Goal: Information Seeking & Learning: Learn about a topic

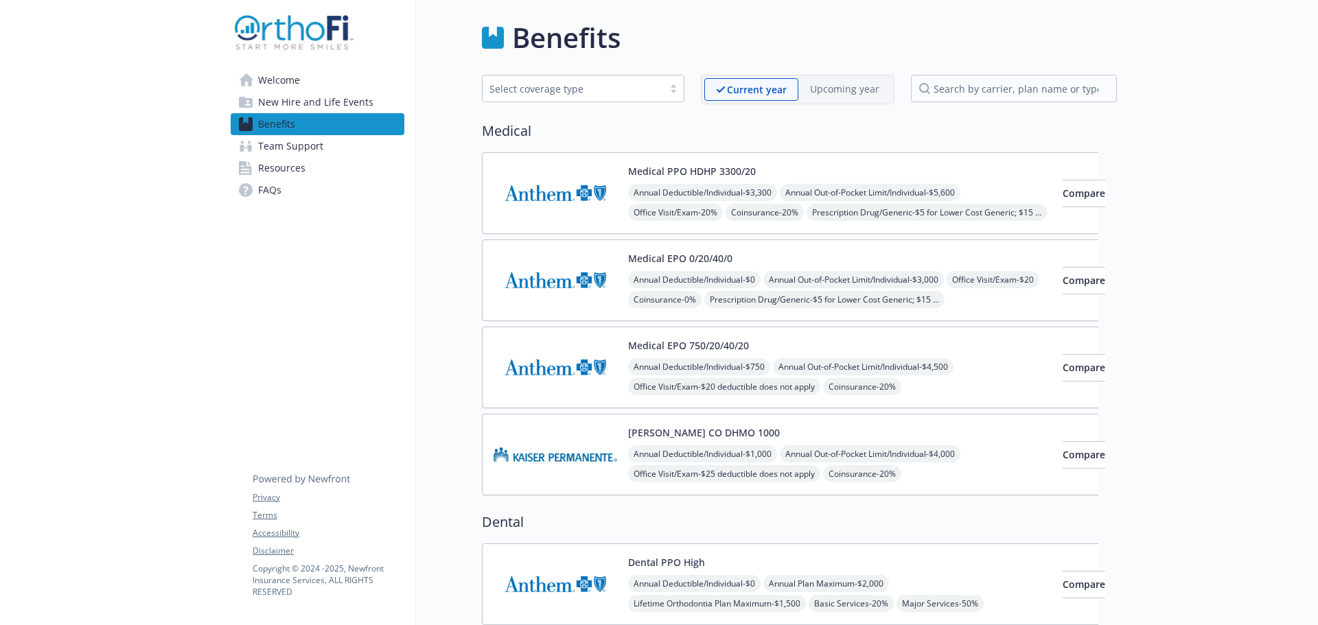
click at [637, 174] on button "Medical PPO HDHP 3300/20" at bounding box center [692, 171] width 128 height 14
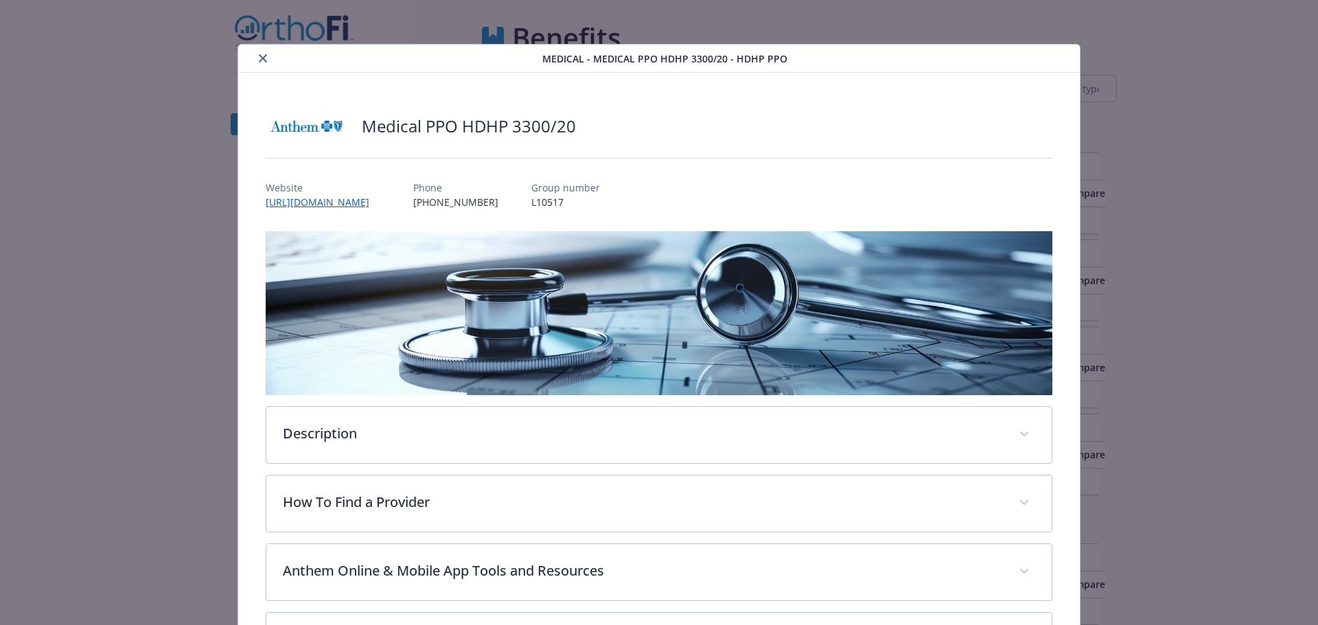
scroll to position [41, 0]
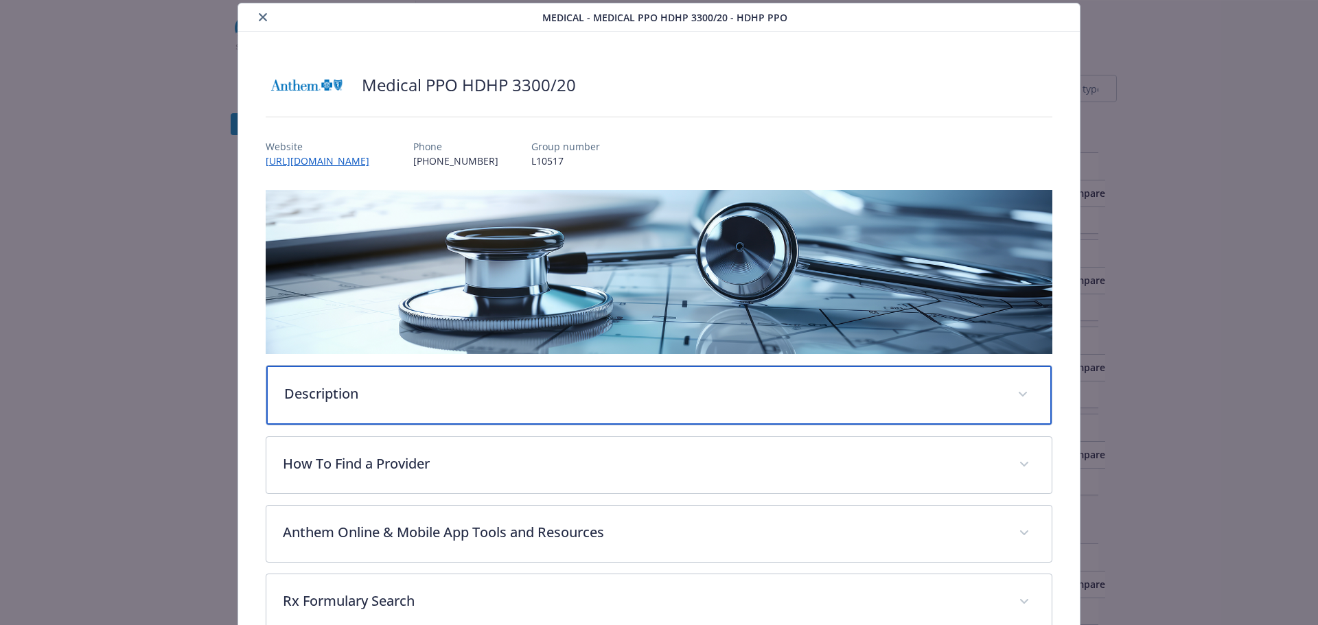
click at [1013, 384] on span "details for plan Medical - Medical PPO HDHP 3300/20 - HDHP PPO" at bounding box center [1023, 395] width 22 height 22
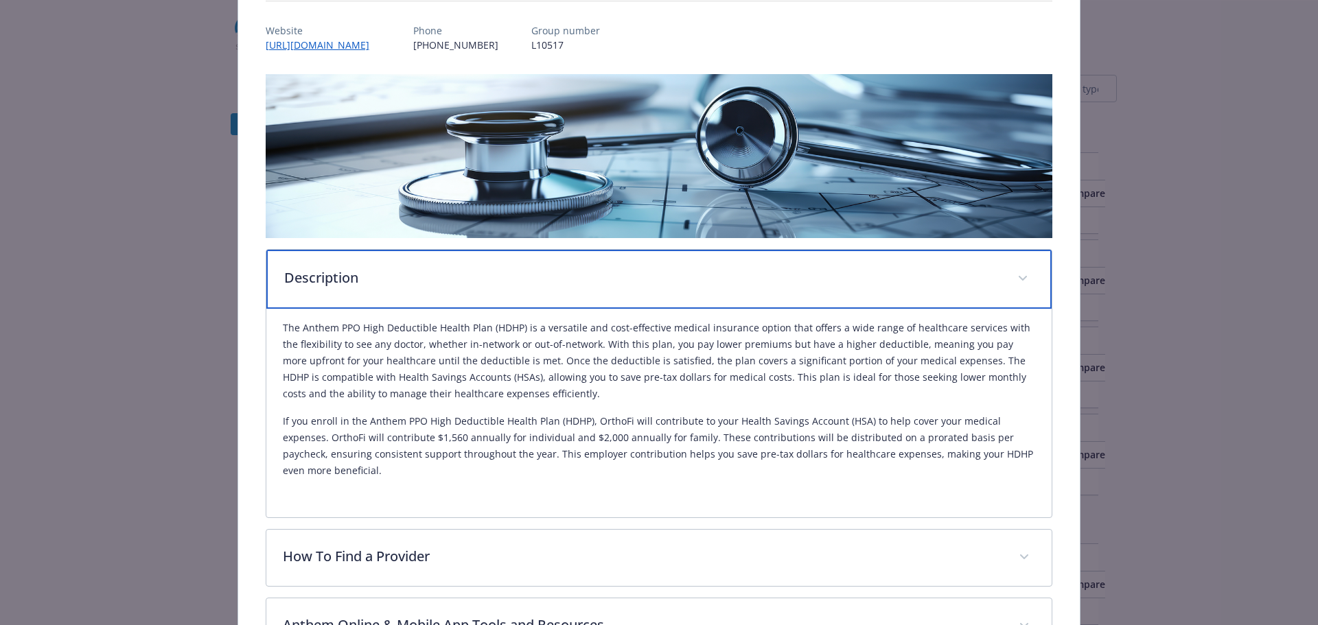
scroll to position [178, 0]
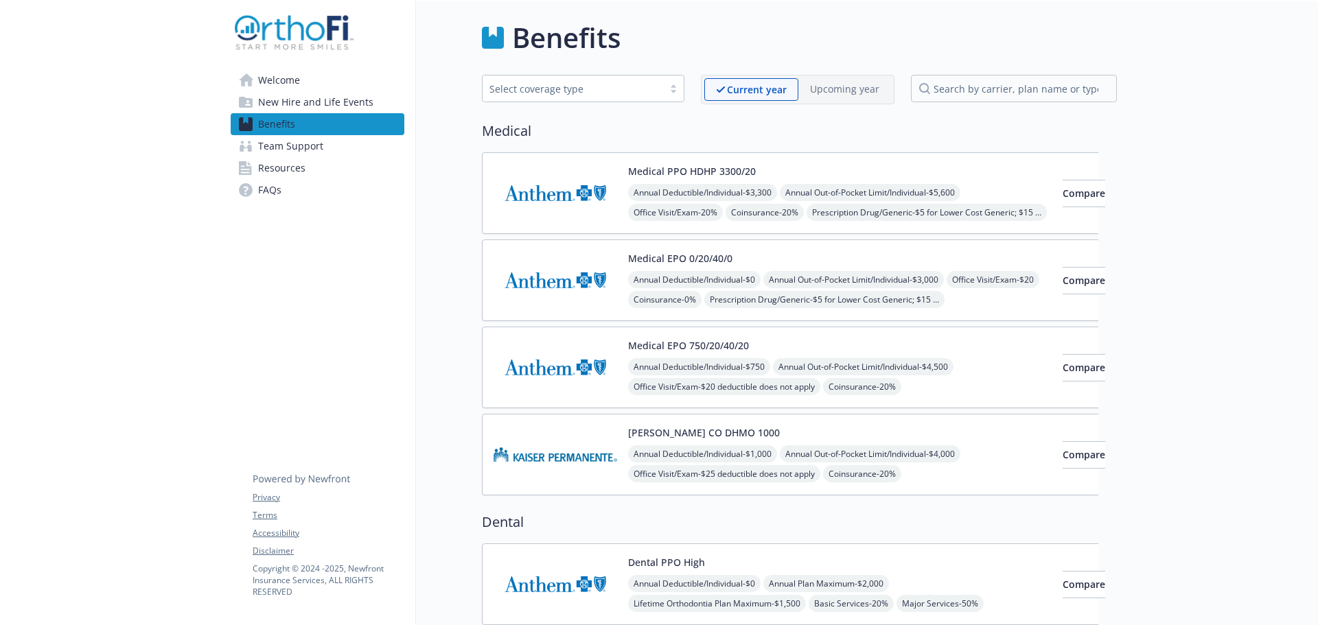
click at [991, 102] on div at bounding box center [1014, 90] width 206 height 30
